Goal: Task Accomplishment & Management: Use online tool/utility

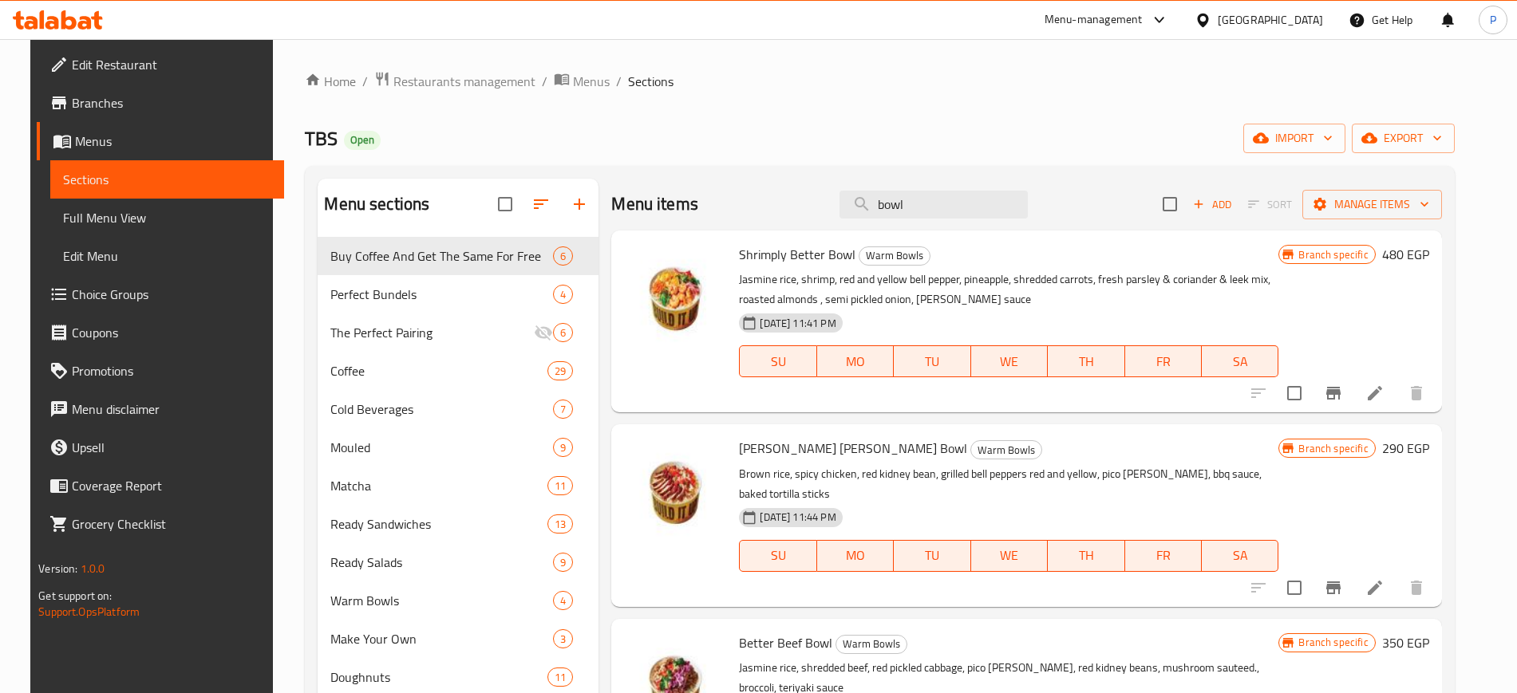
click at [496, 97] on div "Home / Restaurants management / Menus / Sections TBS Open import export Menu se…" at bounding box center [879, 566] width 1149 height 990
click at [502, 86] on span "Restaurants management" at bounding box center [464, 81] width 142 height 19
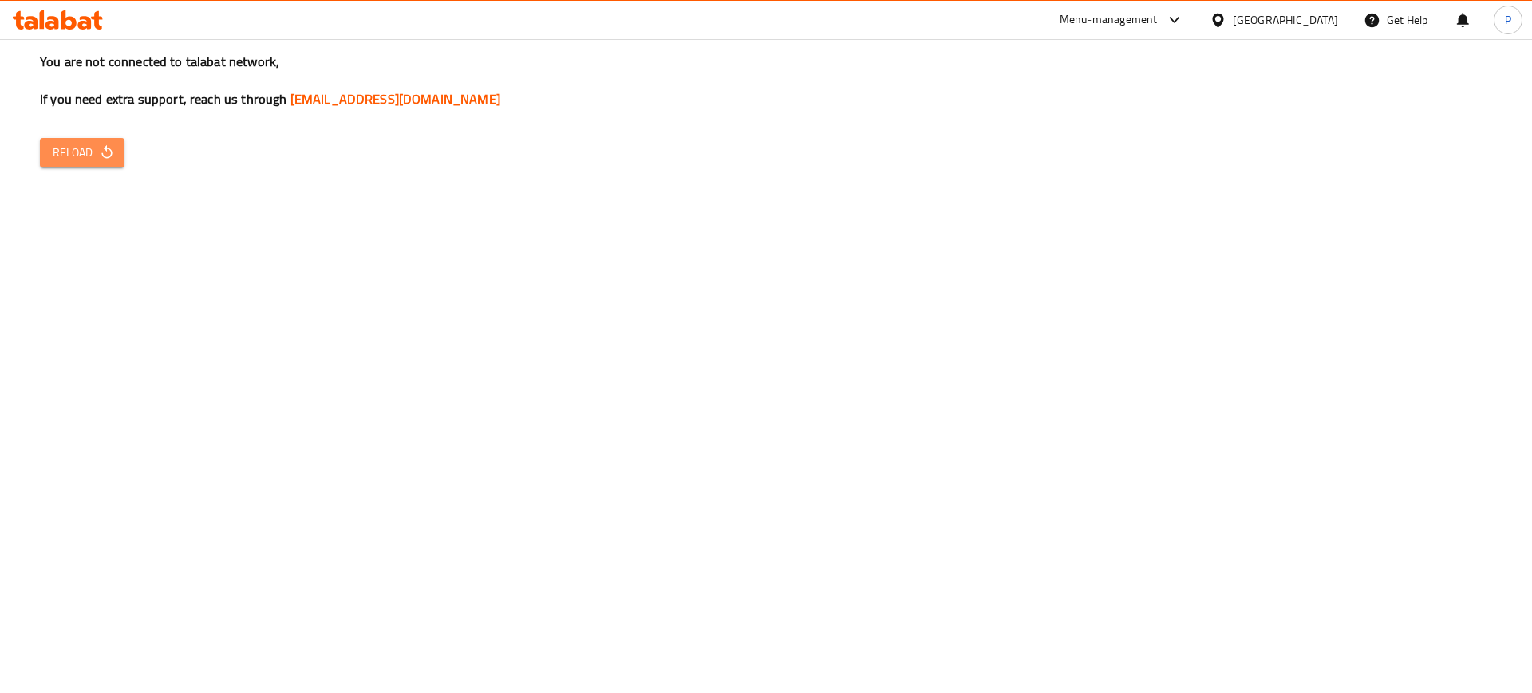
click at [77, 162] on span "Reload" at bounding box center [82, 153] width 59 height 20
click at [81, 148] on span "Reload" at bounding box center [82, 153] width 59 height 20
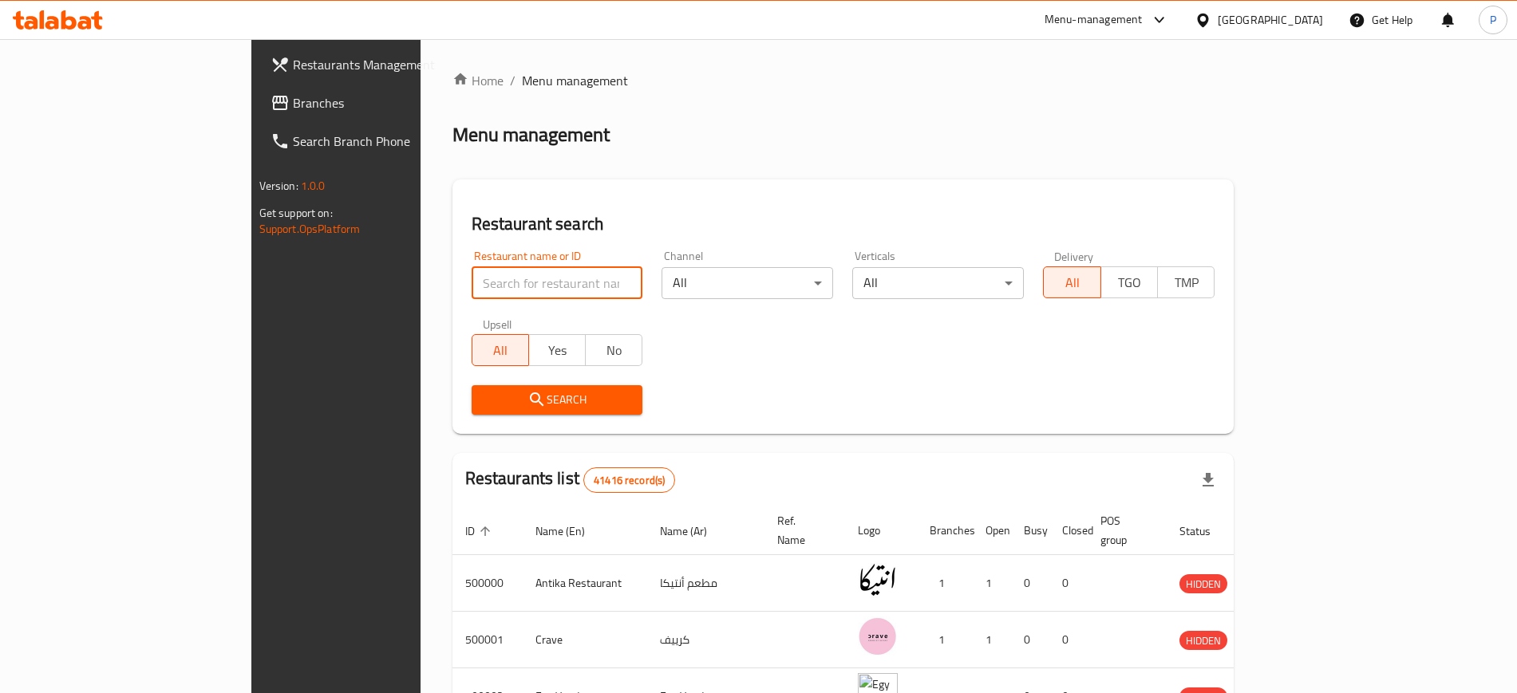
click at [472, 275] on input "search" at bounding box center [558, 283] width 172 height 32
click at [1211, 22] on icon at bounding box center [1203, 20] width 17 height 17
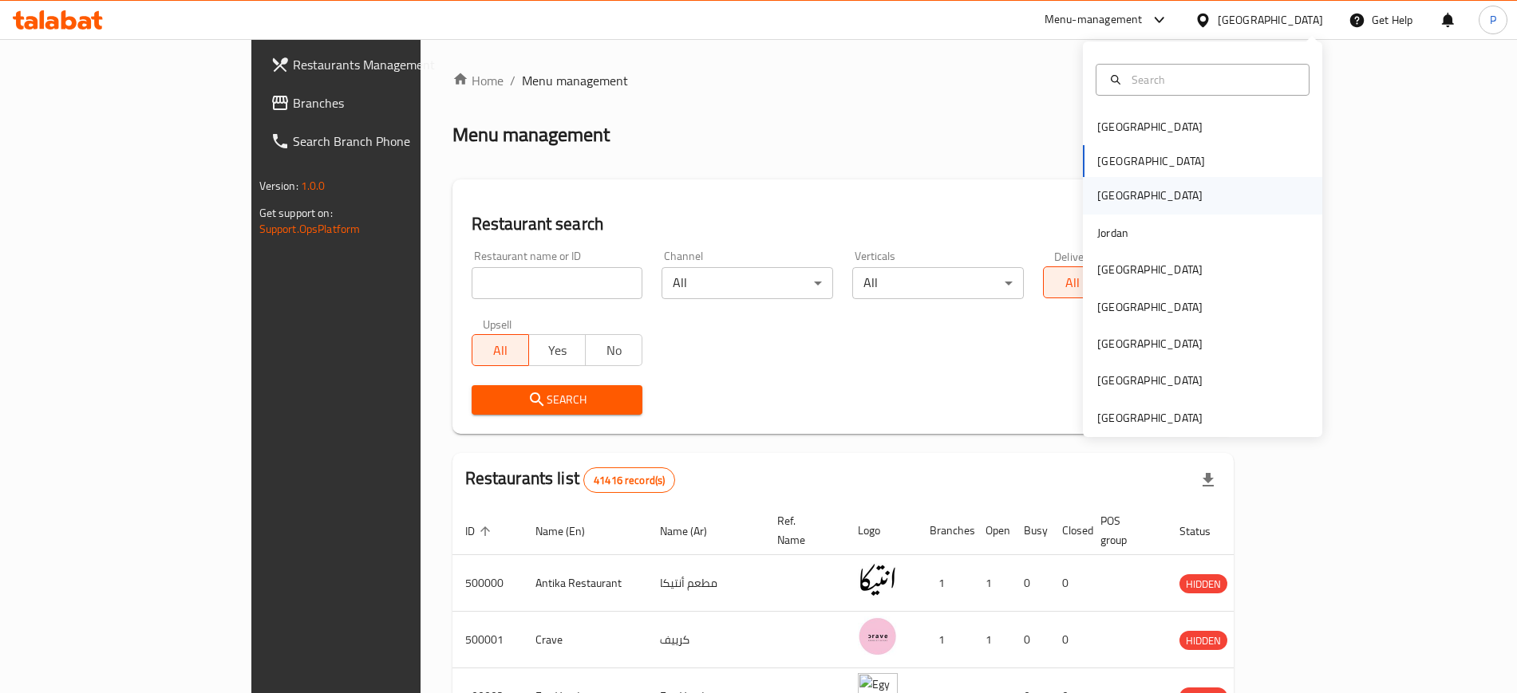
click at [1108, 202] on div "[GEOGRAPHIC_DATA]" at bounding box center [1149, 195] width 131 height 37
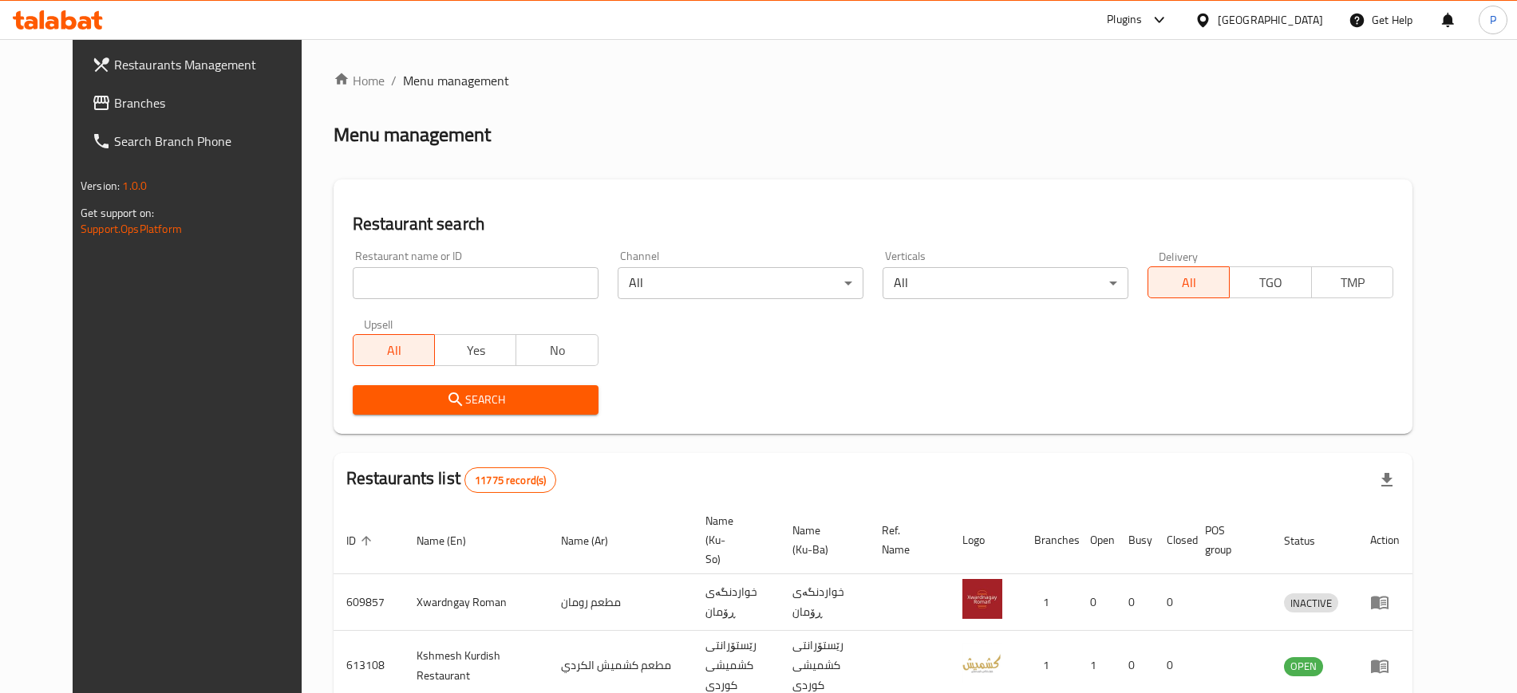
click at [492, 295] on input "search" at bounding box center [476, 283] width 246 height 32
paste input "Karooshy"
type input "Karooshy"
click at [519, 393] on span "Search" at bounding box center [475, 400] width 220 height 20
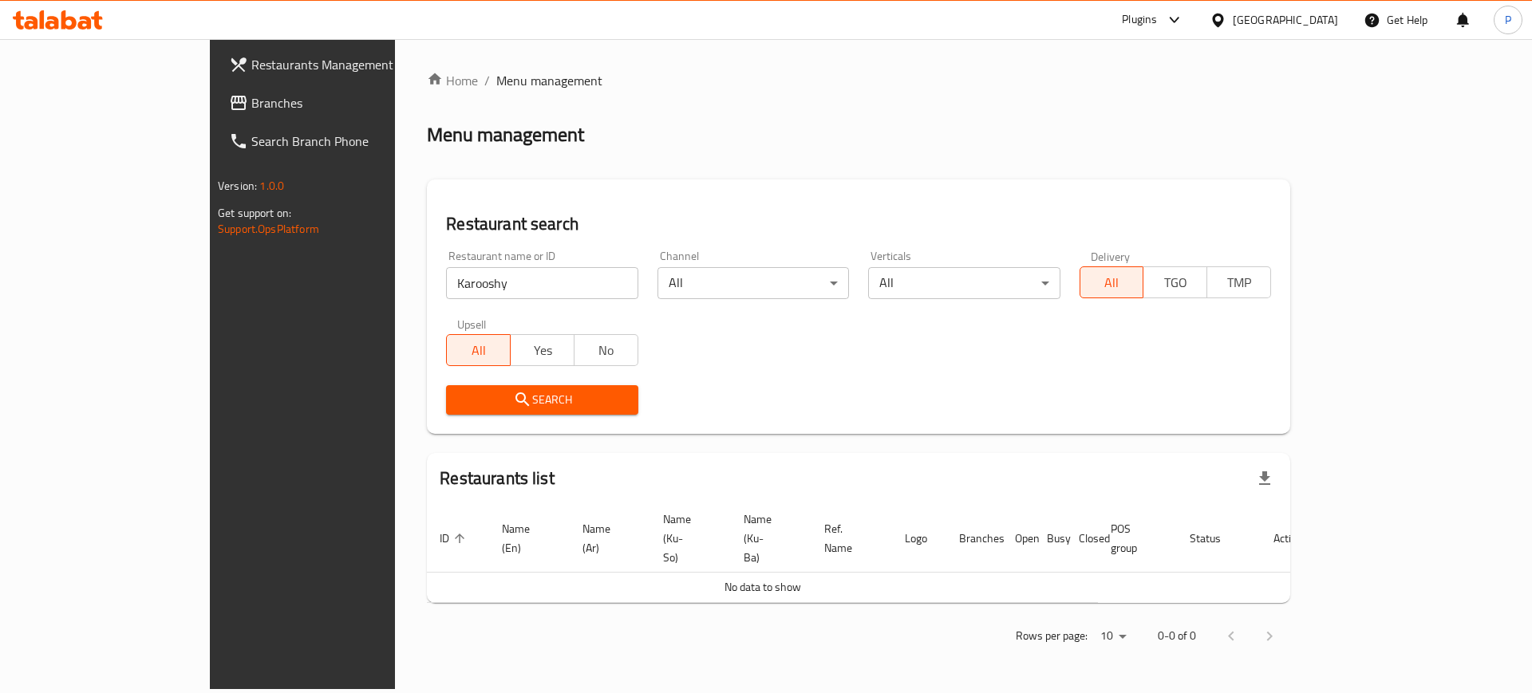
click at [251, 97] on span "Branches" at bounding box center [352, 102] width 202 height 19
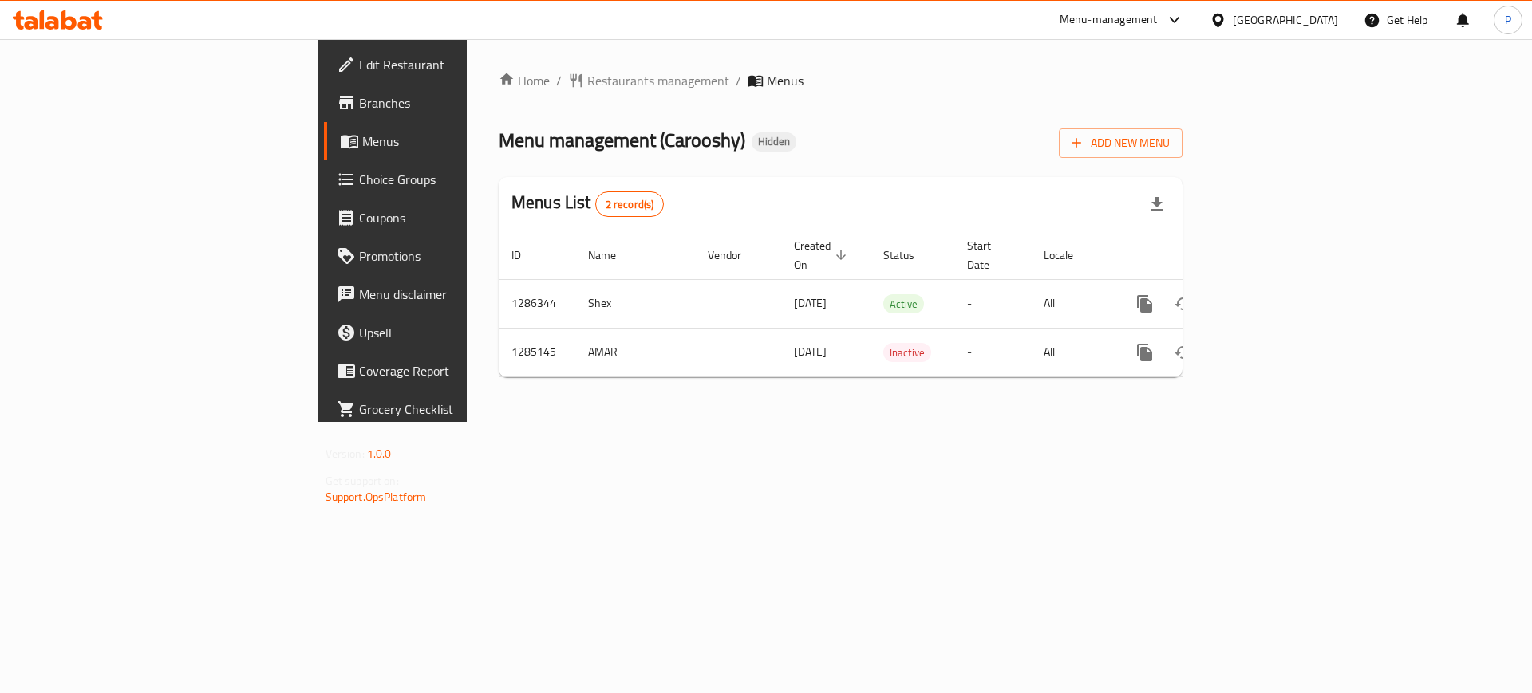
click at [685, 422] on div "Home / Restaurants management / Menus Menu management ( Carooshy ) Hidden Add N…" at bounding box center [841, 230] width 748 height 383
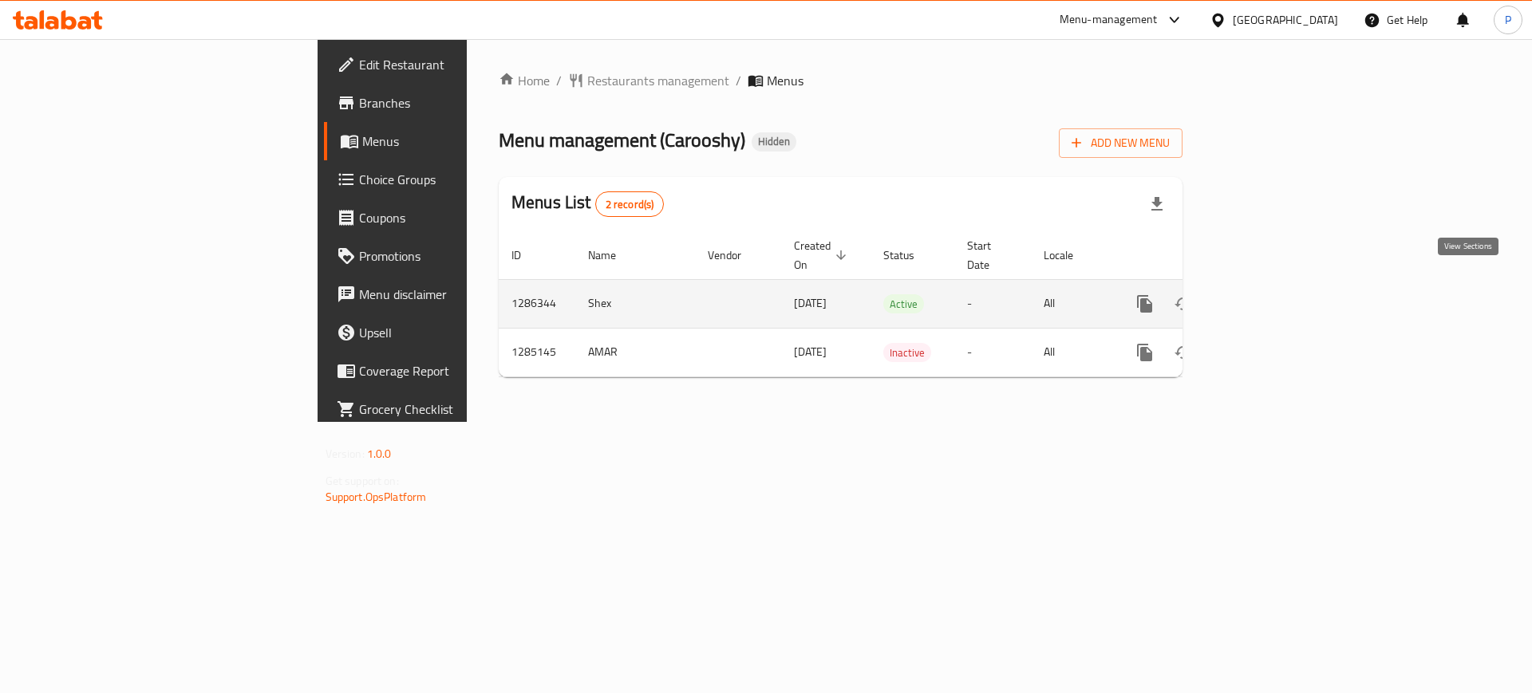
click at [1270, 294] on icon "enhanced table" at bounding box center [1259, 303] width 19 height 19
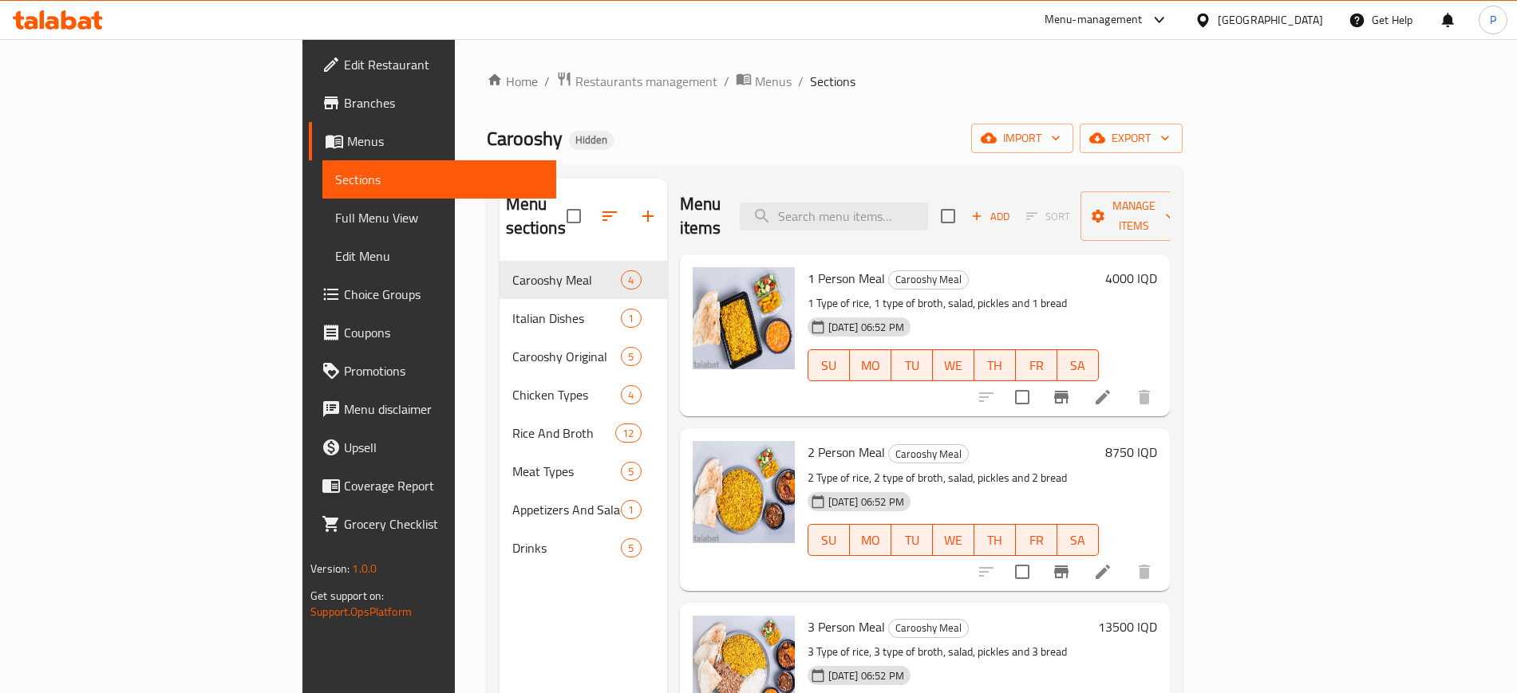
drag, startPoint x: 716, startPoint y: 148, endPoint x: 759, endPoint y: 161, distance: 44.9
click at [716, 148] on div "Carooshy Hidden import export" at bounding box center [835, 139] width 696 height 30
click at [1073, 126] on button "import" at bounding box center [1022, 139] width 102 height 30
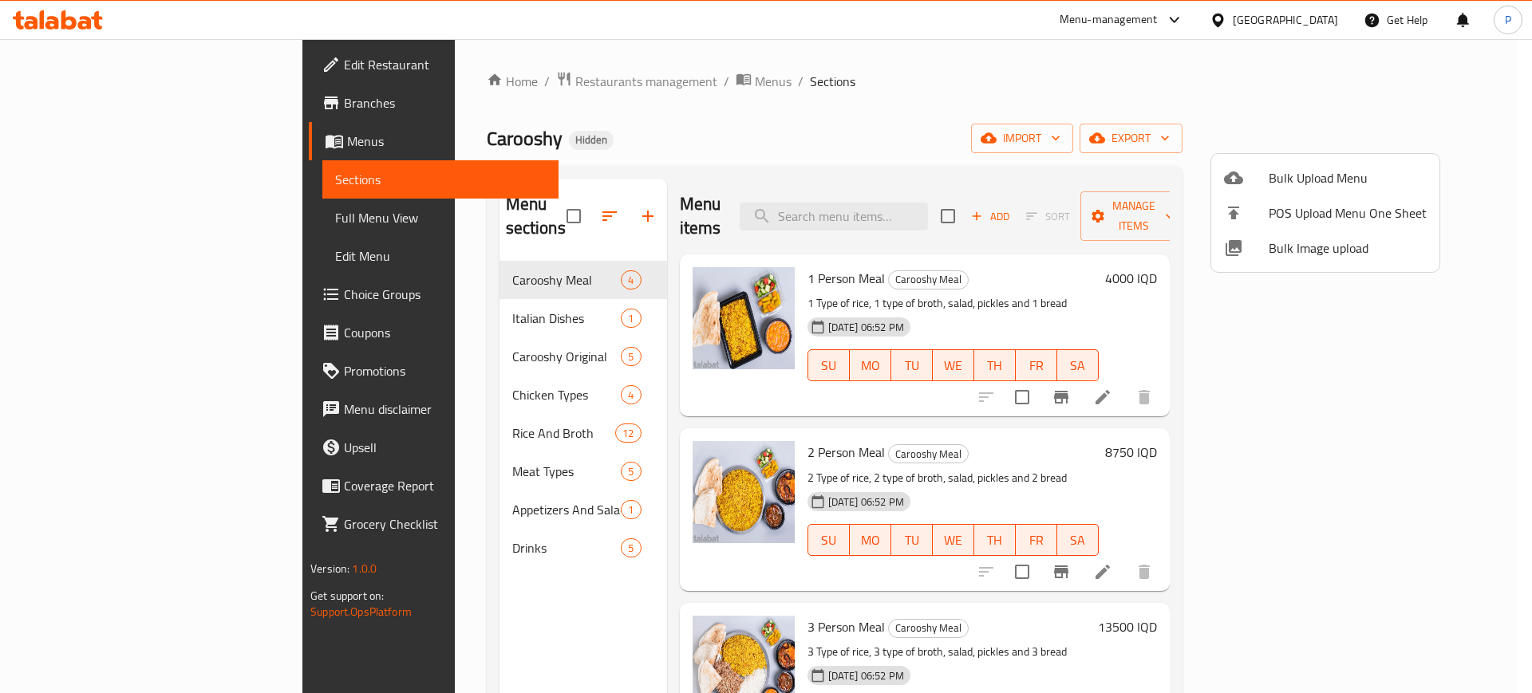
click at [1279, 243] on span "Bulk Image upload" at bounding box center [1348, 248] width 158 height 19
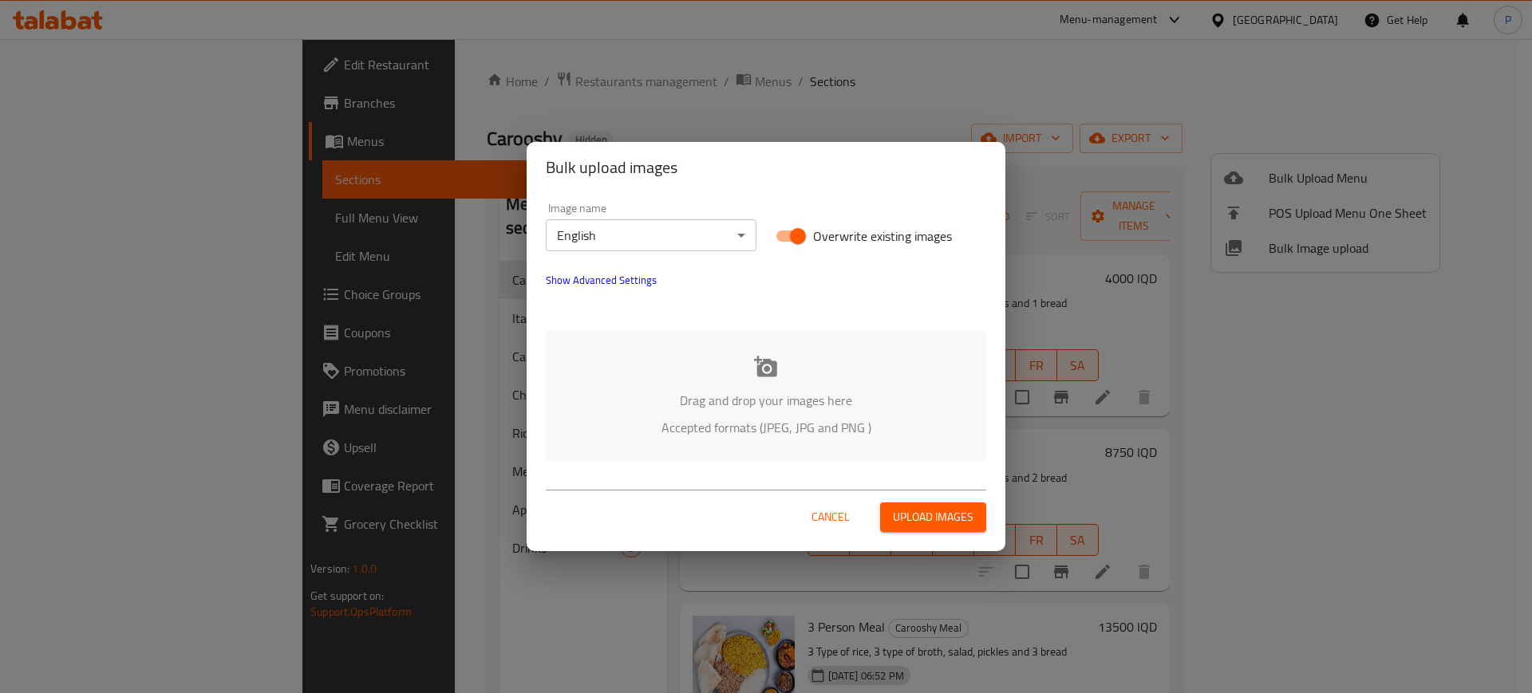
click at [577, 271] on span "Show Advanced Settings" at bounding box center [601, 280] width 111 height 19
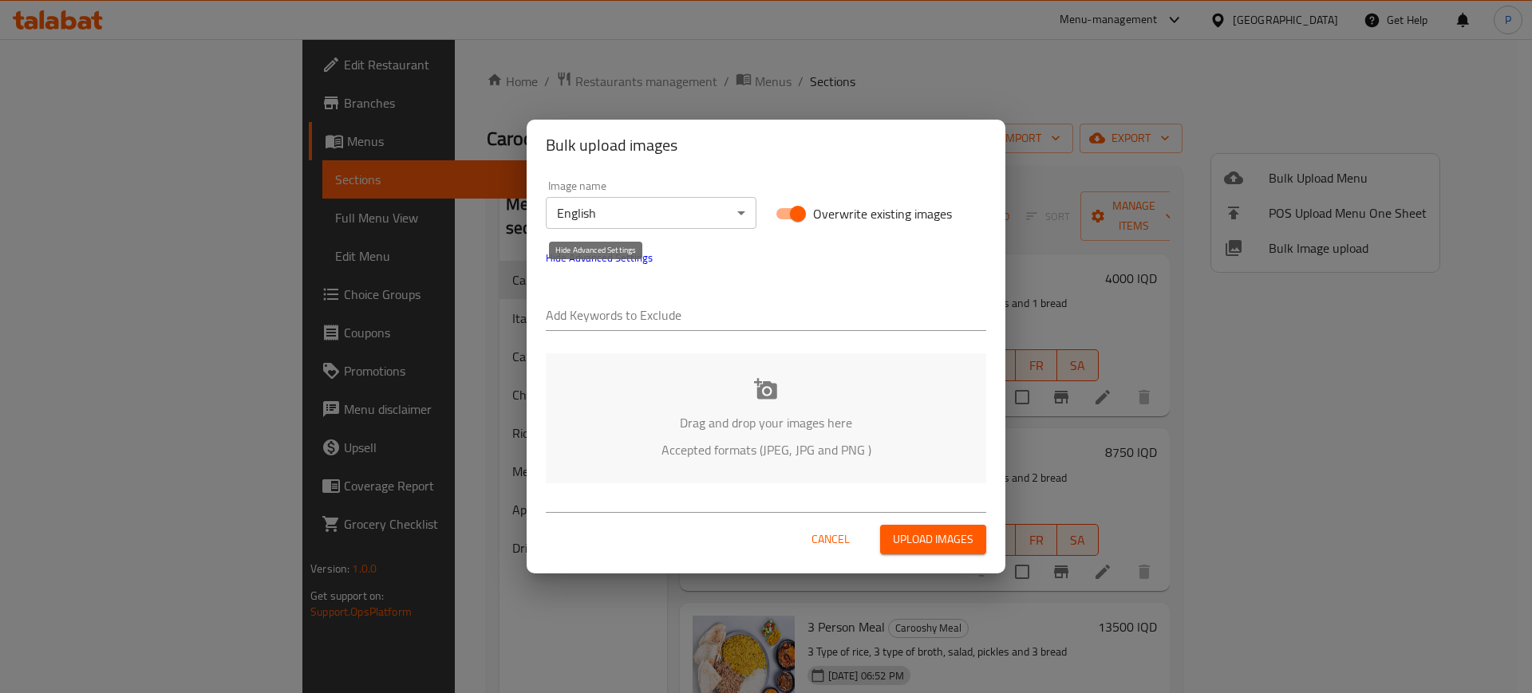
click at [574, 310] on input "text" at bounding box center [766, 317] width 440 height 26
paste input "Karooshy"
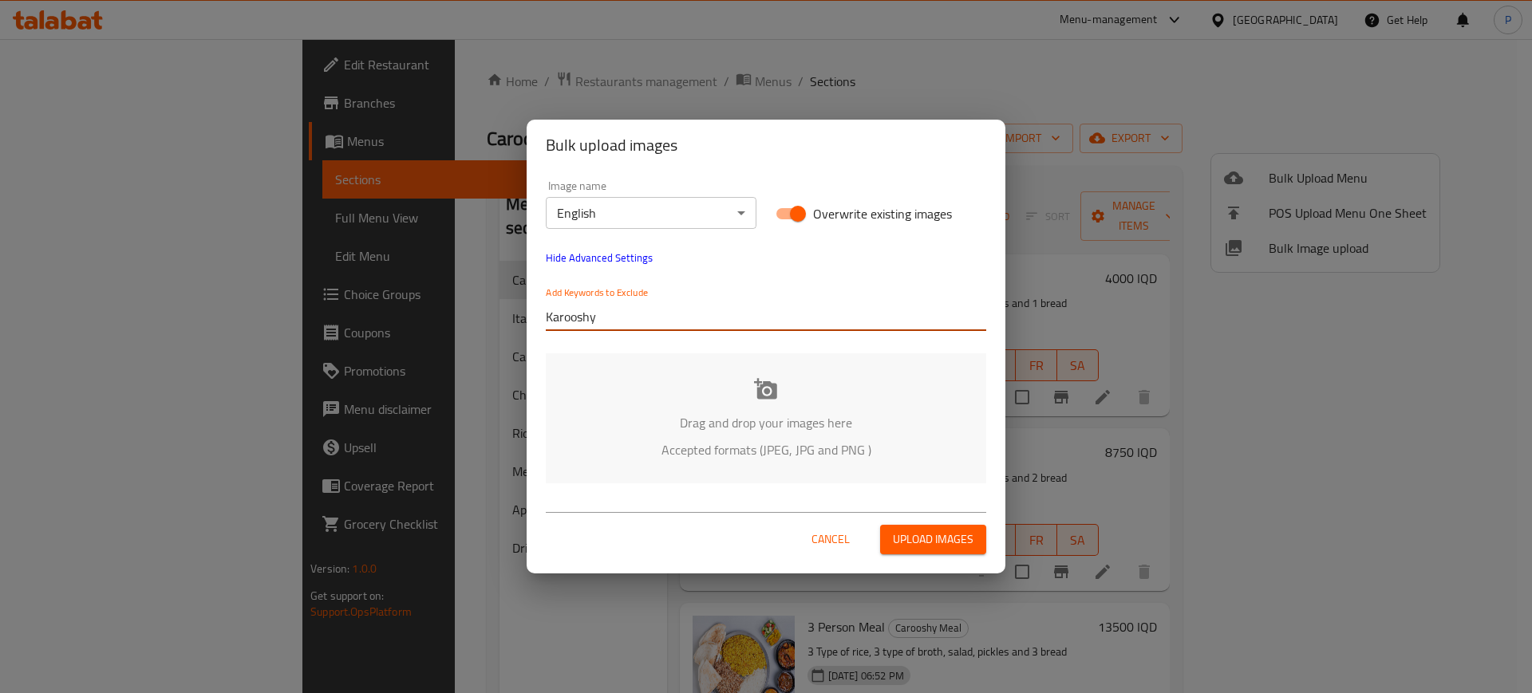
type input "Karooshy"
click at [647, 223] on body "​ Menu-management Iraq Get Help P Edit Restaurant Branches Menus Sections Full …" at bounding box center [766, 366] width 1532 height 654
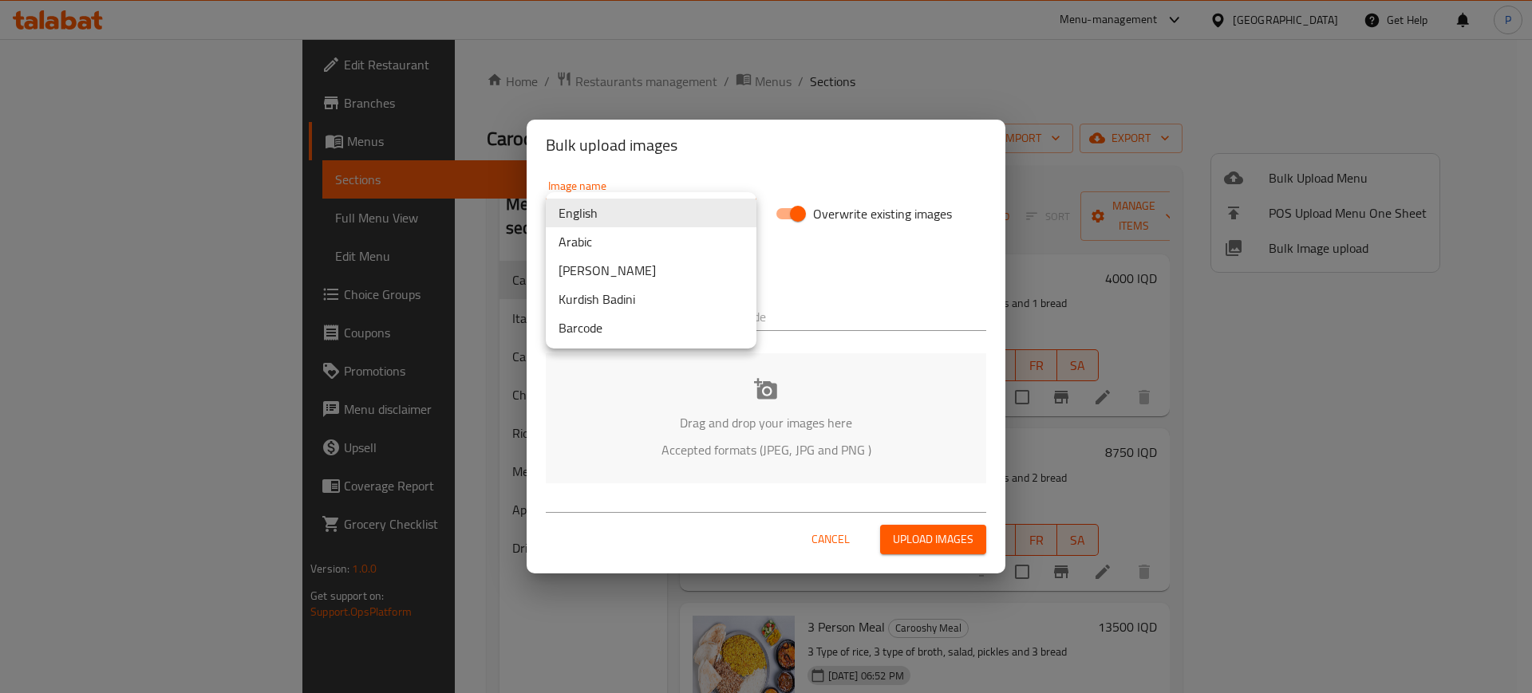
click at [603, 239] on li "Arabic" at bounding box center [651, 241] width 211 height 29
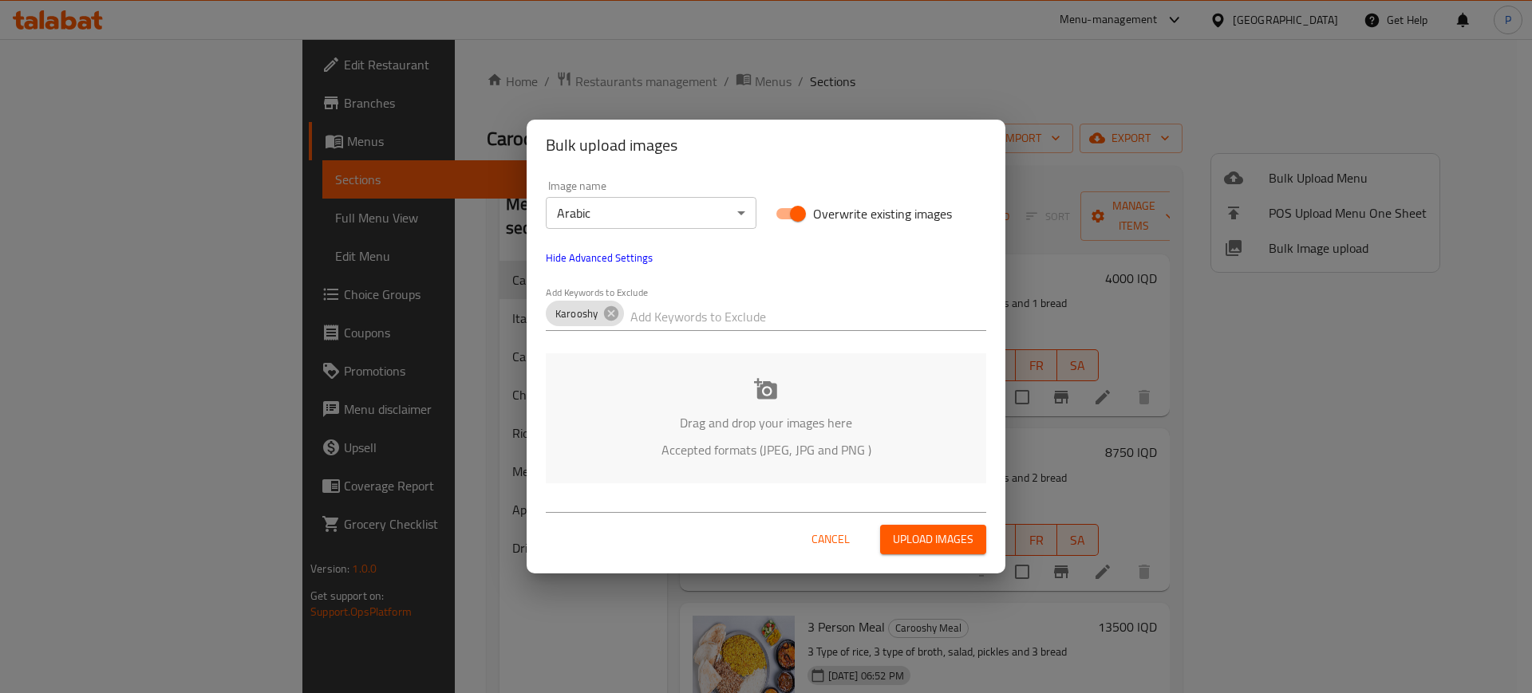
click at [717, 300] on div "Add Keywords to Exclude Karooshy" at bounding box center [766, 308] width 440 height 45
paste input "abdulmalek_"
type input "abdulmalek_"
click at [733, 428] on p "Drag and drop your images here" at bounding box center [766, 422] width 393 height 19
